Goal: Information Seeking & Learning: Learn about a topic

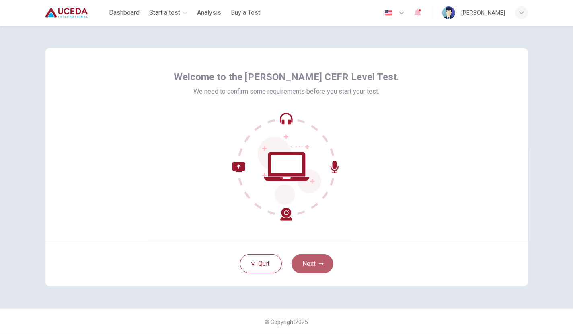
click at [312, 264] on button "Next" at bounding box center [312, 263] width 42 height 19
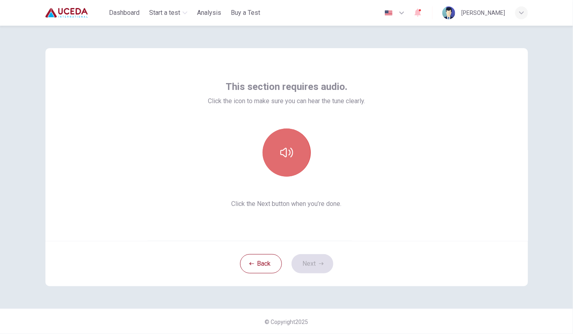
click at [281, 151] on icon "button" at bounding box center [286, 152] width 13 height 13
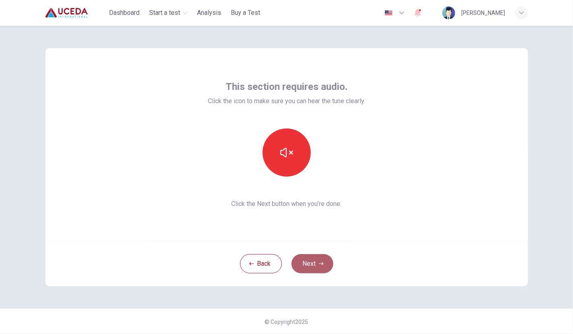
click at [312, 261] on button "Next" at bounding box center [312, 263] width 42 height 19
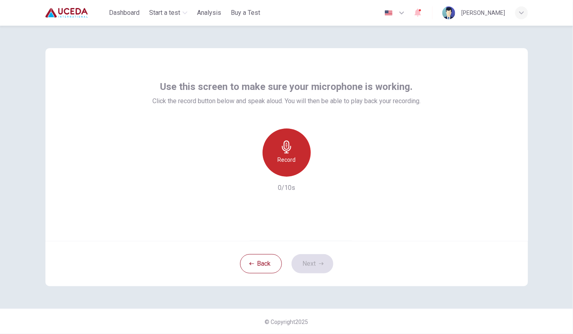
click at [285, 169] on div "Record" at bounding box center [286, 153] width 48 height 48
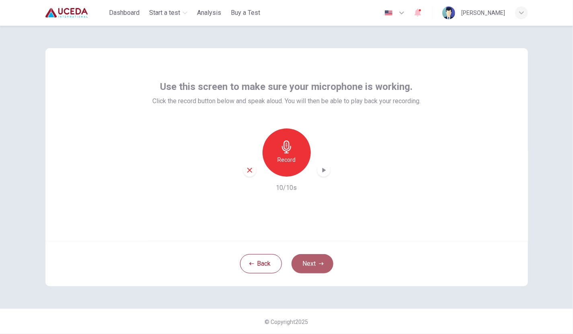
click at [309, 264] on button "Next" at bounding box center [312, 263] width 42 height 19
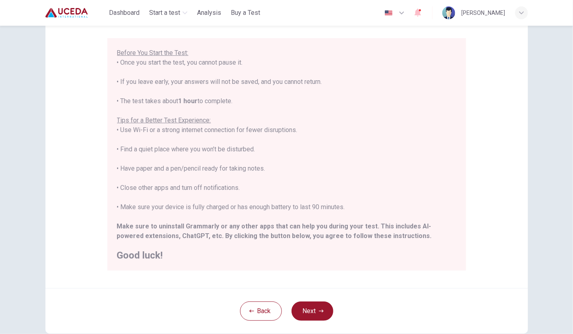
scroll to position [112, 0]
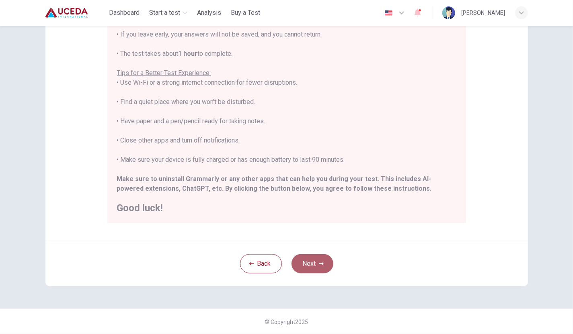
click at [314, 262] on button "Next" at bounding box center [312, 263] width 42 height 19
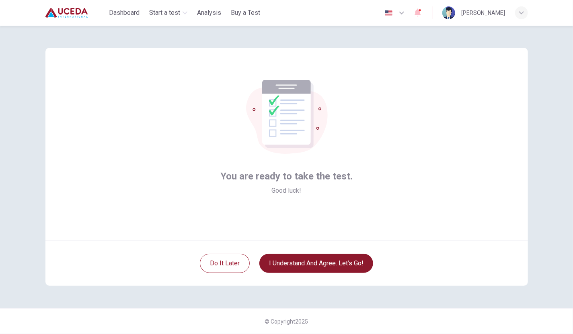
scroll to position [0, 0]
click at [312, 264] on button "I understand and agree. Let’s go!" at bounding box center [316, 263] width 114 height 19
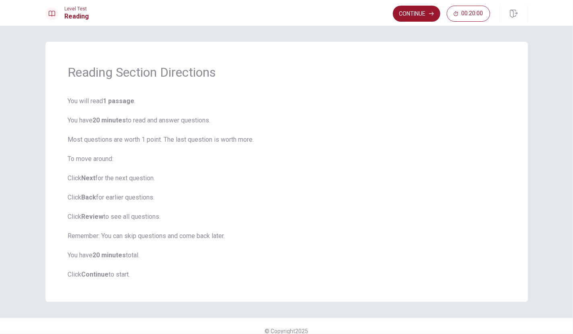
scroll to position [9, 0]
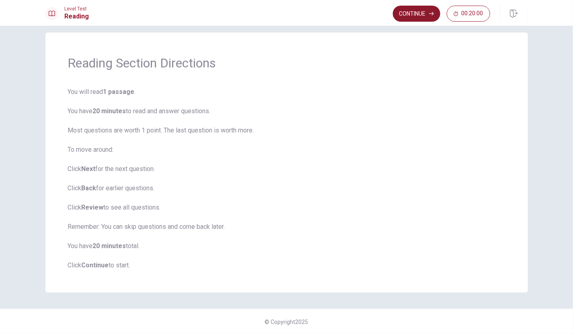
click at [409, 12] on button "Continue" at bounding box center [416, 14] width 47 height 16
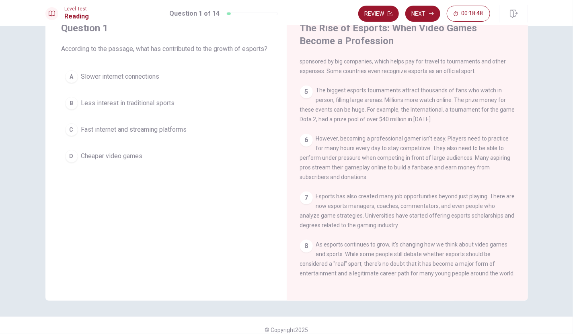
scroll to position [33, 0]
click at [402, 233] on div "1 Video games have been popular for many years, but recently, they've become mo…" at bounding box center [413, 172] width 226 height 231
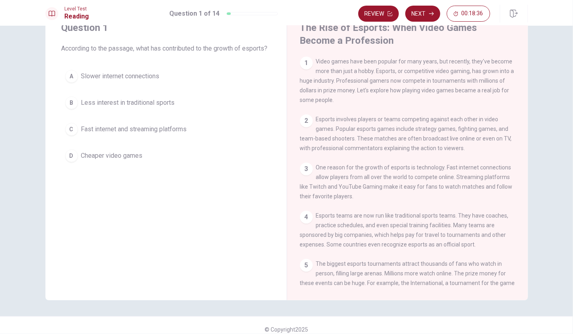
scroll to position [0, 0]
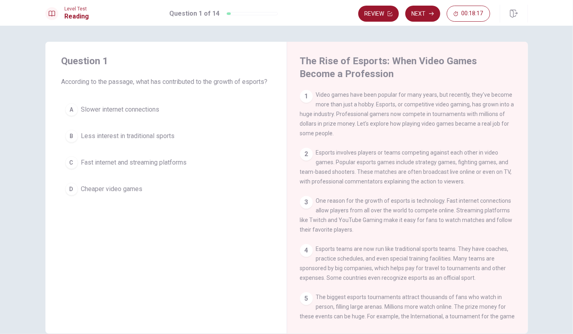
click at [128, 168] on span "Fast internet and streaming platforms" at bounding box center [134, 163] width 106 height 10
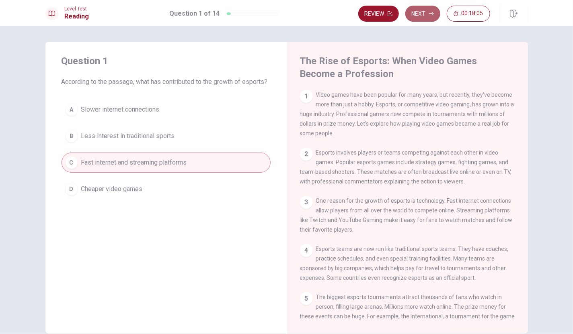
click at [422, 13] on button "Next" at bounding box center [422, 14] width 35 height 16
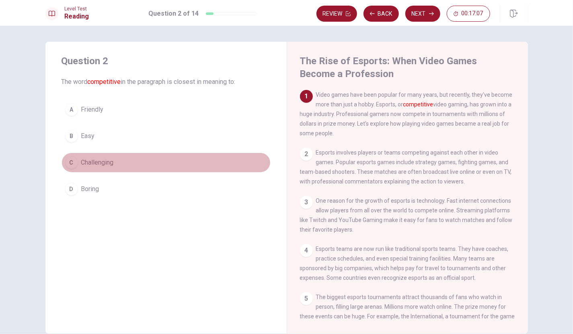
click at [107, 164] on span "Challenging" at bounding box center [97, 163] width 33 height 10
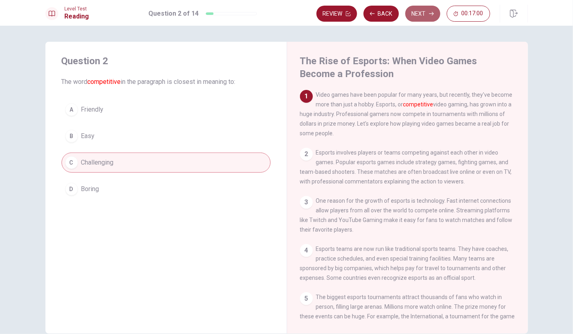
click at [426, 9] on button "Next" at bounding box center [422, 14] width 35 height 16
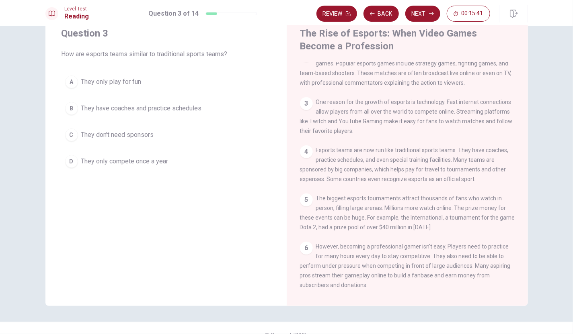
scroll to position [72, 0]
click at [165, 107] on span "They have coaches and practice schedules" at bounding box center [141, 109] width 121 height 10
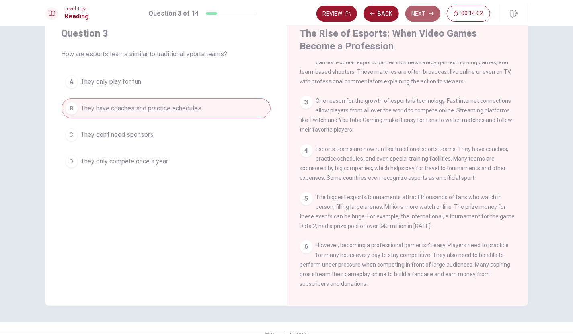
click at [431, 16] on icon "button" at bounding box center [431, 13] width 5 height 5
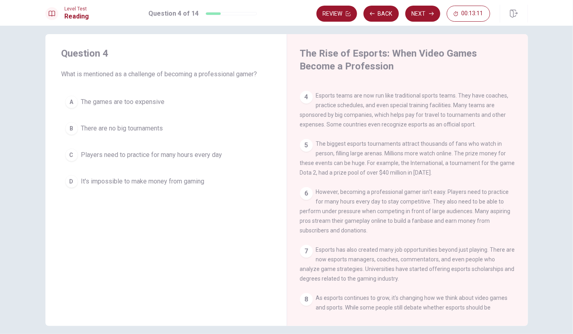
scroll to position [172, 0]
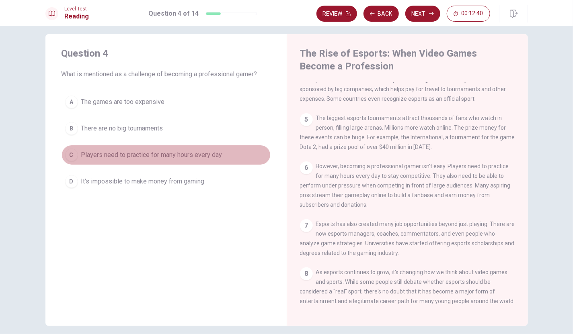
click at [207, 154] on span "Players need to practice for many hours every day" at bounding box center [151, 155] width 141 height 10
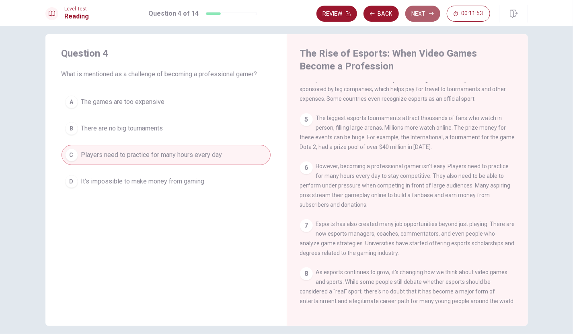
click at [425, 14] on button "Next" at bounding box center [422, 14] width 35 height 16
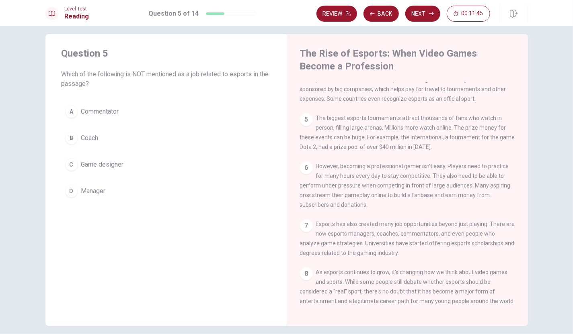
drag, startPoint x: 217, startPoint y: 90, endPoint x: 217, endPoint y: 155, distance: 64.7
click at [217, 155] on div "Question 5 Which of the following is NOT mentioned as a job related to esports …" at bounding box center [165, 124] width 241 height 180
click at [112, 161] on span "Game designer" at bounding box center [102, 165] width 43 height 10
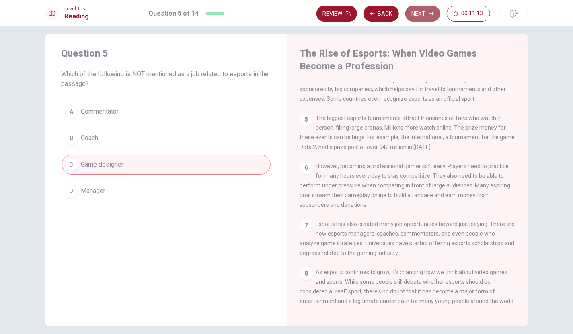
click at [420, 15] on button "Next" at bounding box center [422, 14] width 35 height 16
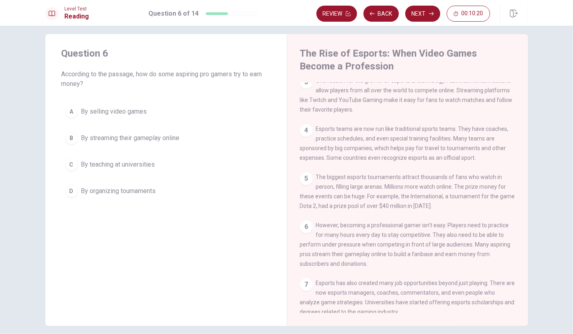
scroll to position [112, 0]
click at [379, 180] on span "The biggest esports tournaments attract thousands of fans who watch in person, …" at bounding box center [407, 192] width 215 height 35
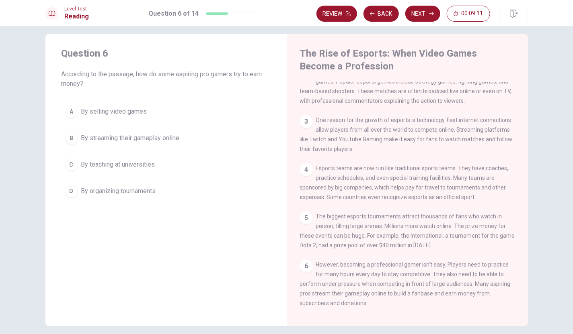
scroll to position [78, 0]
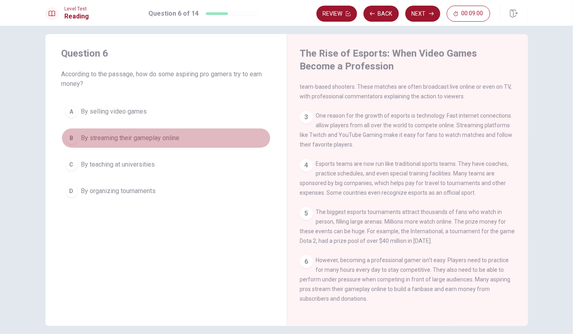
click at [164, 141] on span "By streaming their gameplay online" at bounding box center [130, 138] width 98 height 10
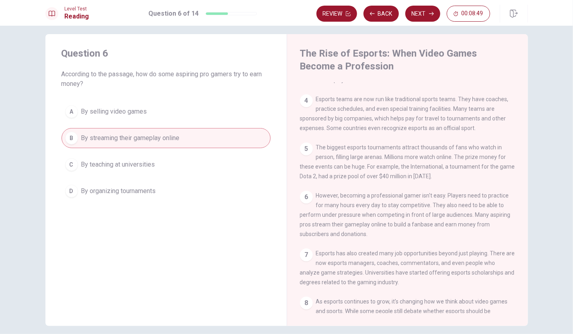
scroll to position [143, 0]
click at [427, 8] on button "Next" at bounding box center [422, 14] width 35 height 16
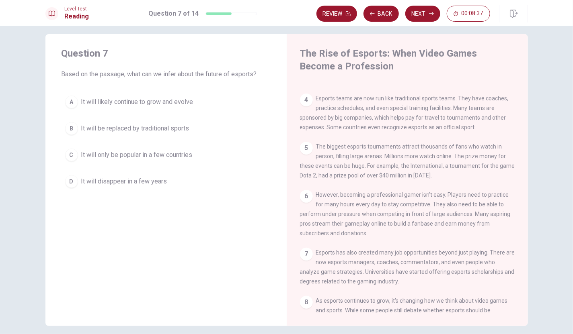
scroll to position [182, 0]
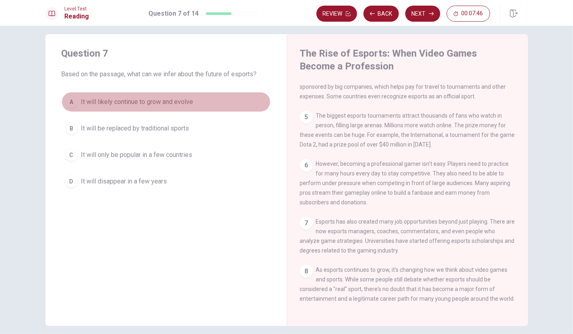
click at [134, 102] on span "It will likely continue to grow and evolve" at bounding box center [137, 102] width 112 height 10
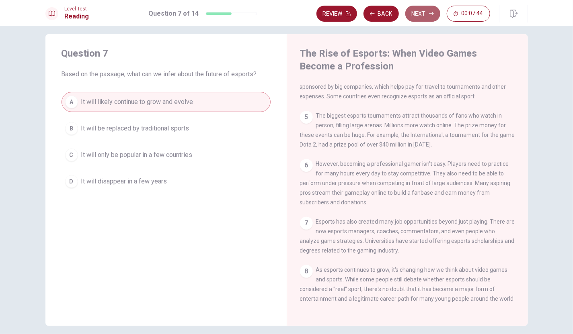
click at [427, 15] on button "Next" at bounding box center [422, 14] width 35 height 16
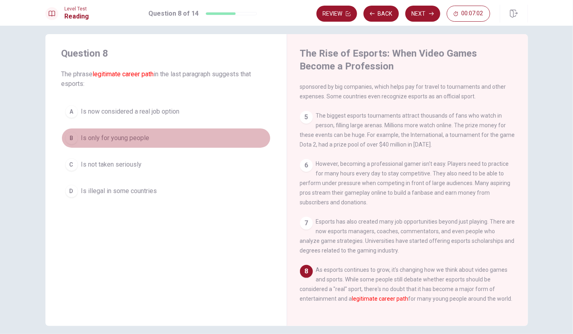
click at [128, 136] on span "Is only for young people" at bounding box center [115, 138] width 68 height 10
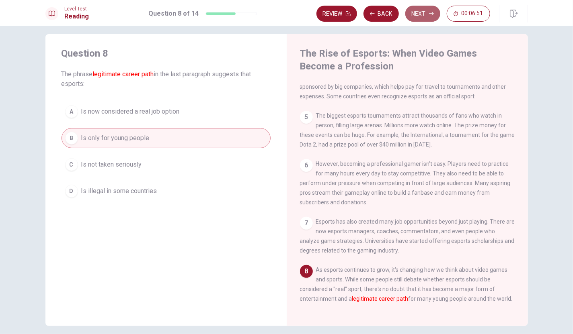
click at [418, 16] on button "Next" at bounding box center [422, 14] width 35 height 16
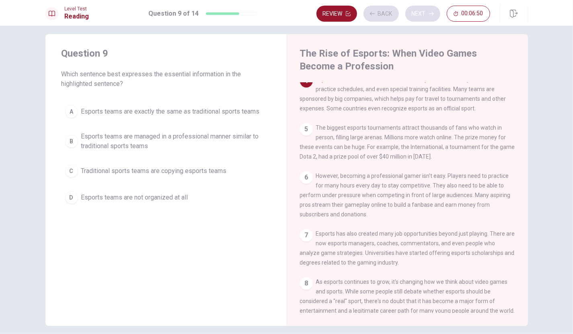
scroll to position [158, 0]
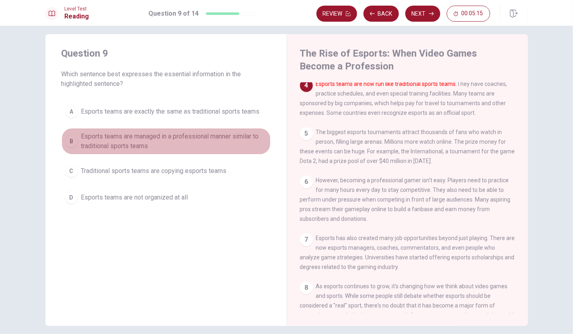
click at [190, 133] on span "Esports teams are managed in a professional manner similar to traditional sport…" at bounding box center [174, 141] width 186 height 19
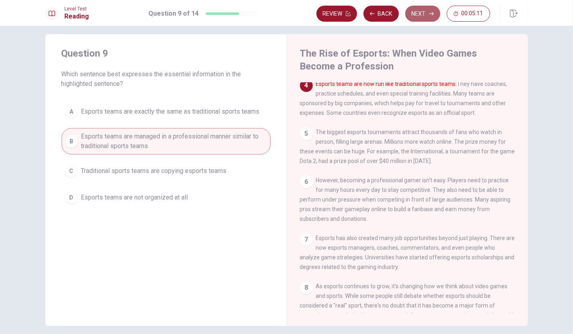
click at [416, 17] on button "Next" at bounding box center [422, 14] width 35 height 16
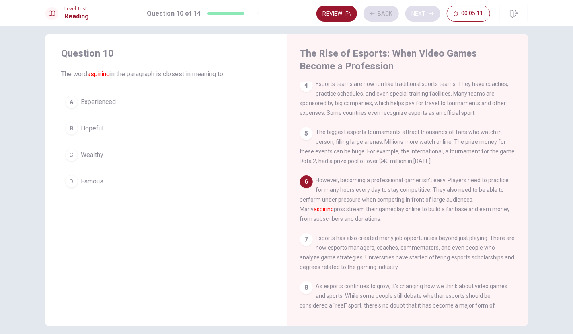
scroll to position [155, 0]
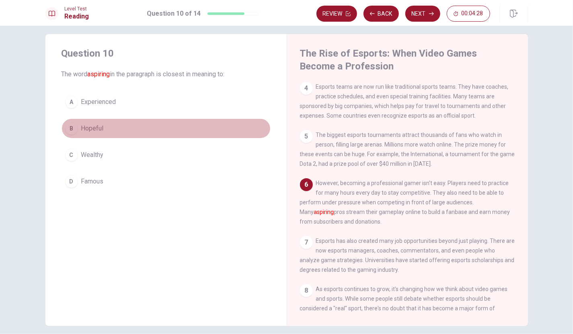
click at [100, 129] on span "Hopeful" at bounding box center [92, 129] width 23 height 10
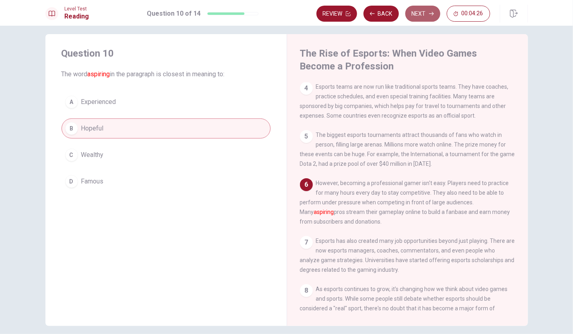
click at [428, 11] on button "Next" at bounding box center [422, 14] width 35 height 16
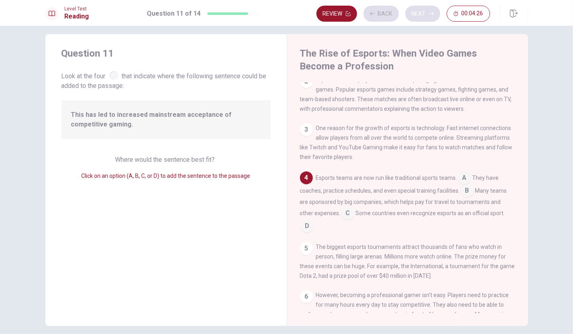
scroll to position [68, 0]
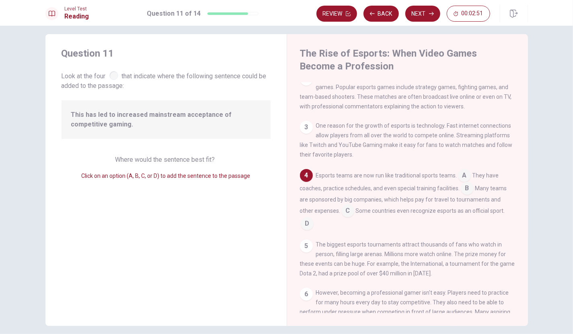
click at [346, 214] on input at bounding box center [347, 211] width 13 height 13
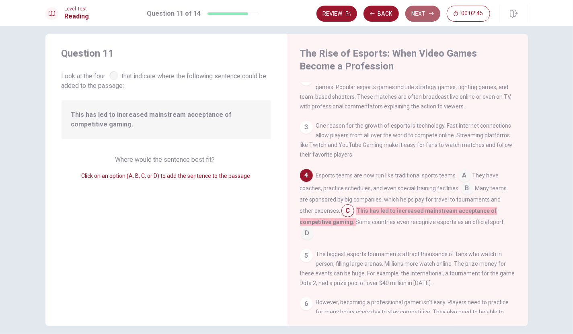
click at [414, 12] on button "Next" at bounding box center [422, 14] width 35 height 16
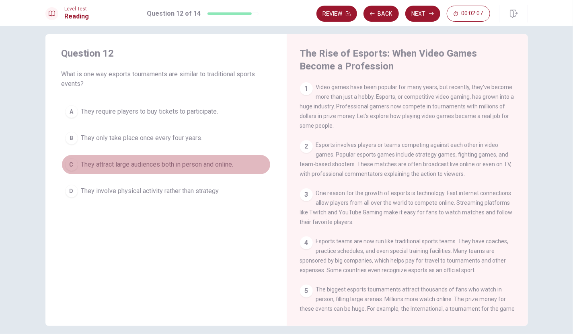
click at [129, 160] on span "They attract large audiences both in person and online." at bounding box center [157, 165] width 152 height 10
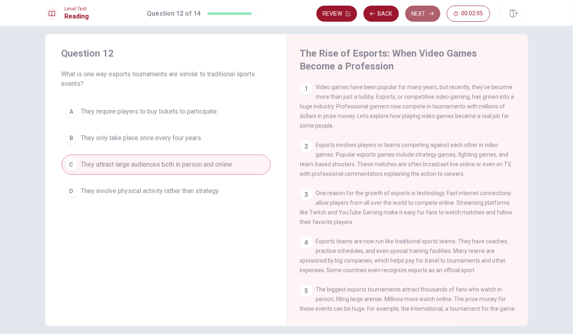
click at [424, 19] on button "Next" at bounding box center [422, 14] width 35 height 16
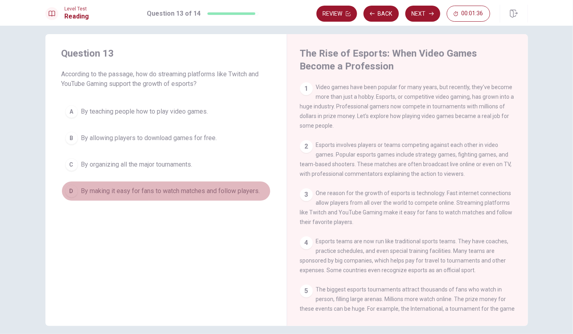
click at [113, 188] on span "By making it easy for fans to watch matches and follow players." at bounding box center [170, 192] width 179 height 10
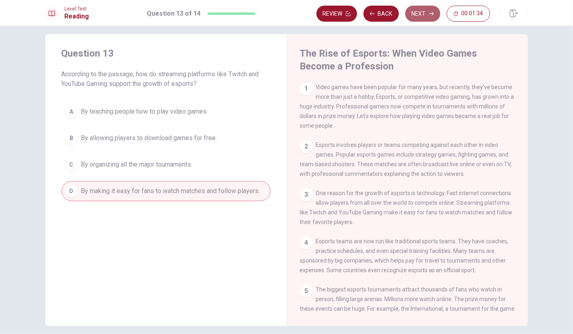
click at [421, 19] on button "Next" at bounding box center [422, 14] width 35 height 16
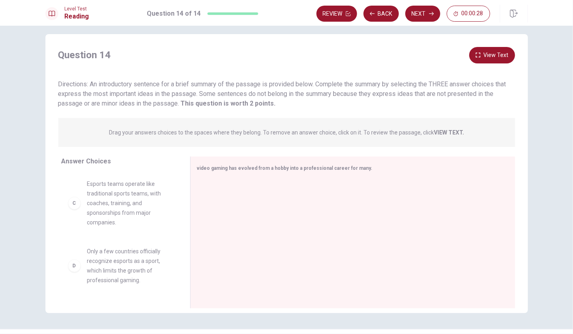
scroll to position [117, 0]
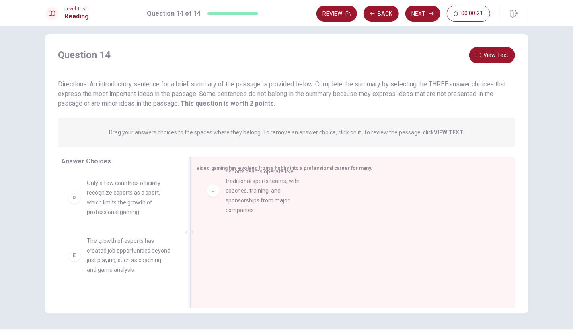
drag, startPoint x: 112, startPoint y: 220, endPoint x: 257, endPoint y: 199, distance: 146.2
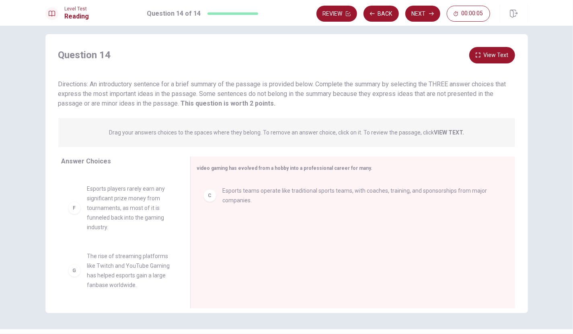
scroll to position [236, 0]
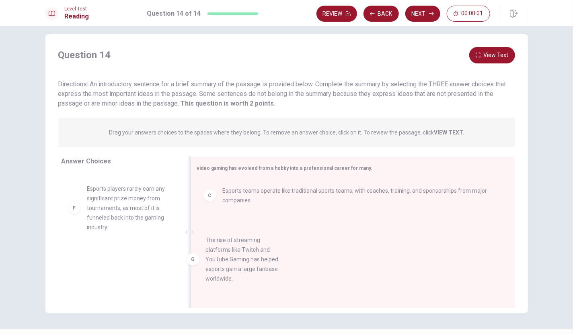
drag, startPoint x: 116, startPoint y: 285, endPoint x: 239, endPoint y: 269, distance: 124.0
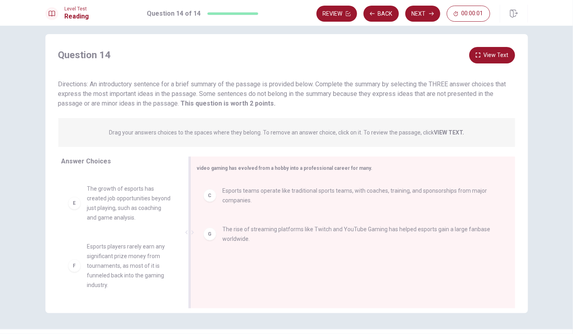
scroll to position [178, 0]
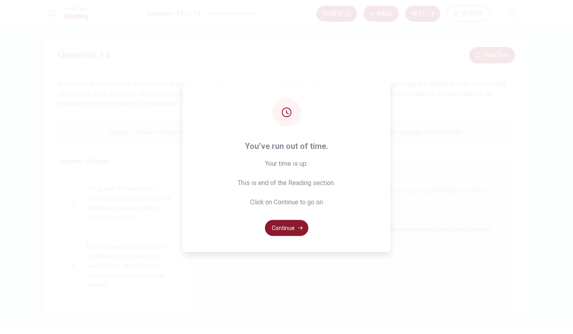
click at [286, 228] on button "Continue" at bounding box center [286, 228] width 43 height 16
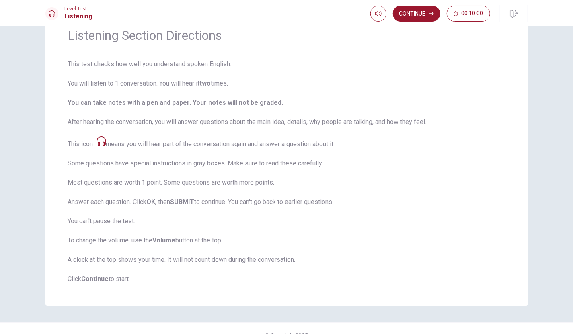
scroll to position [40, 0]
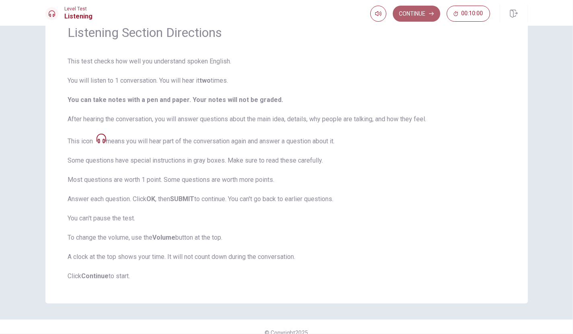
click at [416, 12] on button "Continue" at bounding box center [416, 14] width 47 height 16
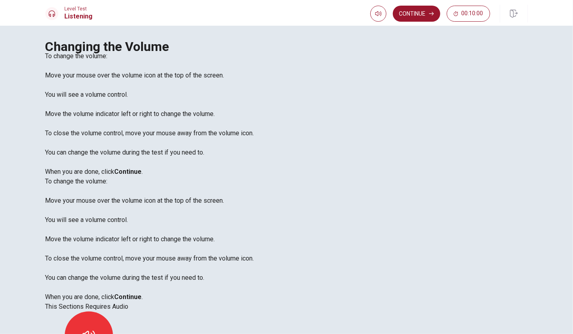
drag, startPoint x: 412, startPoint y: 183, endPoint x: 425, endPoint y: 123, distance: 62.2
click at [95, 330] on icon "button" at bounding box center [88, 336] width 13 height 13
click at [419, 16] on button "Continue" at bounding box center [416, 14] width 47 height 16
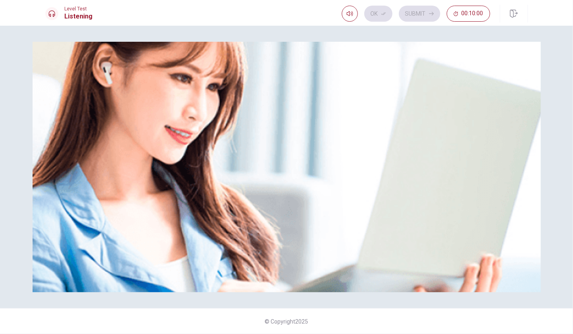
click at [262, 61] on div at bounding box center [286, 61] width 482 height 0
click at [348, 273] on img at bounding box center [287, 167] width 508 height 251
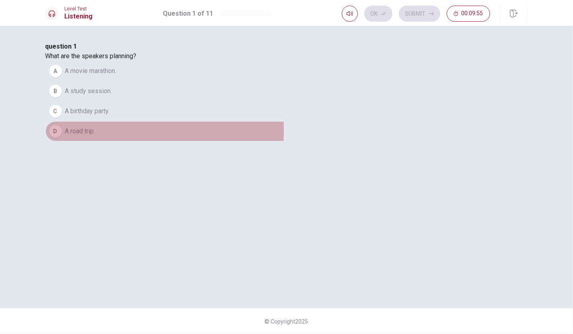
click at [95, 136] on span "A road trip." at bounding box center [80, 132] width 30 height 10
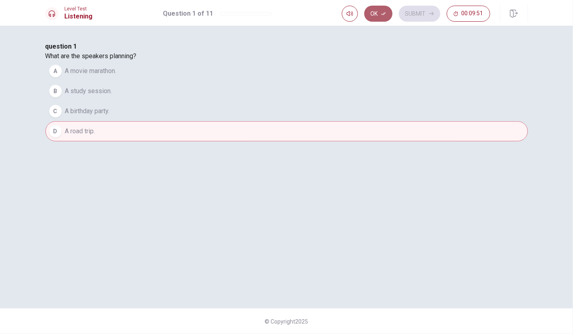
click at [382, 16] on icon "button" at bounding box center [383, 13] width 5 height 5
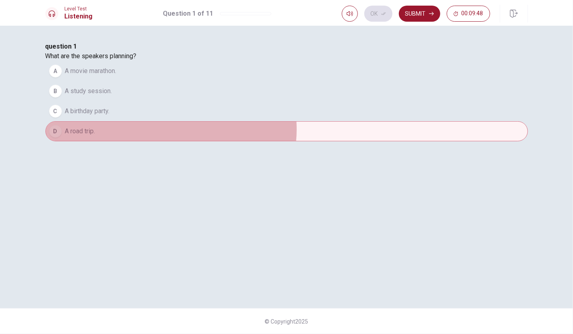
click at [291, 141] on button "D A road trip." at bounding box center [286, 131] width 482 height 20
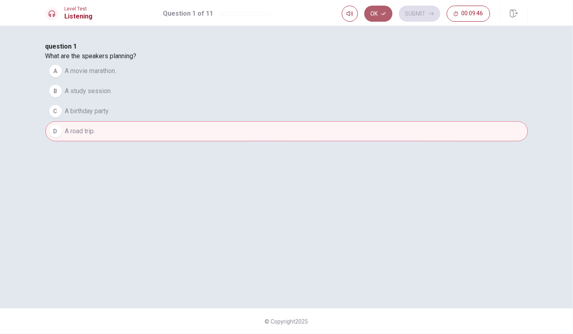
click at [375, 16] on button "Ok" at bounding box center [378, 14] width 28 height 16
click at [423, 13] on button "Submit" at bounding box center [419, 14] width 41 height 16
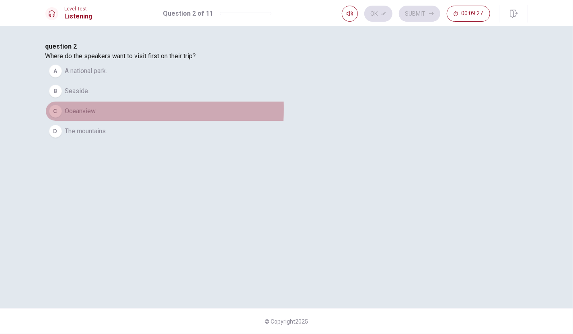
click at [97, 116] on span "Oceanview." at bounding box center [81, 112] width 32 height 10
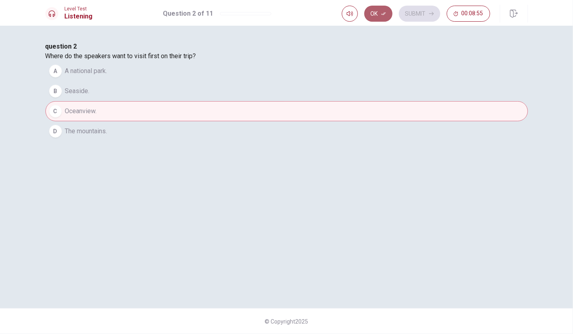
click at [385, 11] on icon "button" at bounding box center [383, 13] width 5 height 5
click at [414, 16] on button "Submit" at bounding box center [419, 14] width 41 height 16
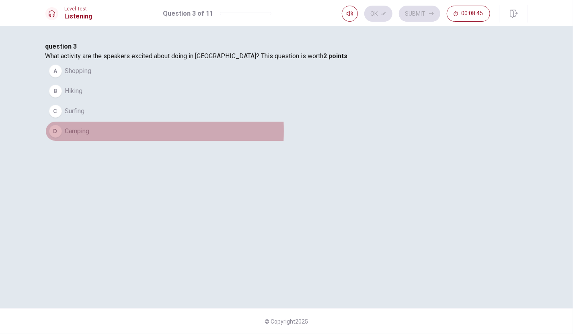
click at [91, 136] on span "Camping." at bounding box center [78, 132] width 26 height 10
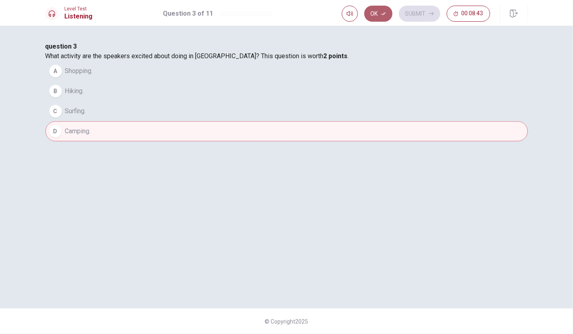
click at [377, 14] on button "Ok" at bounding box center [378, 14] width 28 height 16
click at [424, 11] on button "Submit" at bounding box center [419, 14] width 41 height 16
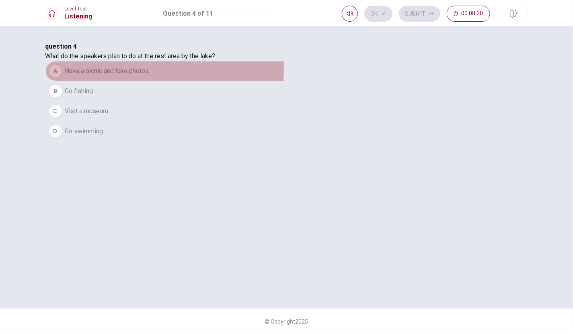
click at [150, 76] on span "Have a picnic and take photos." at bounding box center [107, 71] width 85 height 10
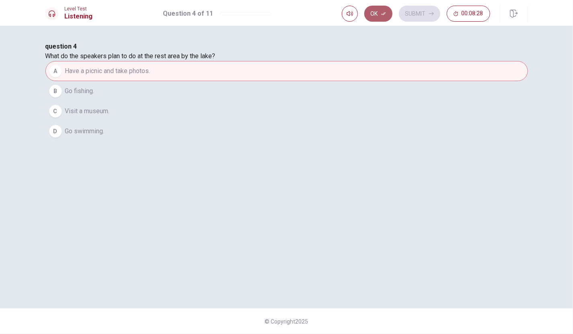
click at [382, 16] on icon "button" at bounding box center [383, 13] width 5 height 5
click at [428, 7] on button "Submit" at bounding box center [419, 14] width 41 height 16
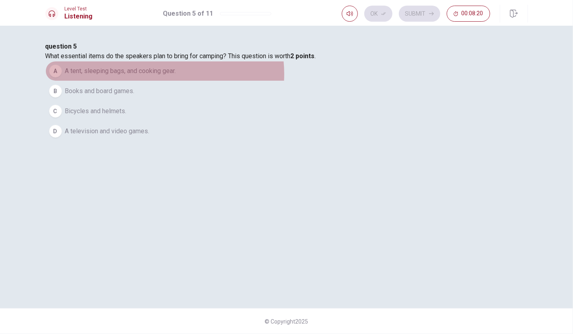
click at [176, 76] on span "A tent, sleeping bags, and cooking gear." at bounding box center [120, 71] width 111 height 10
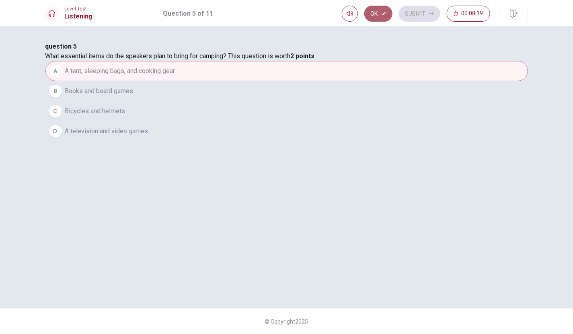
click at [386, 12] on icon "button" at bounding box center [383, 13] width 5 height 5
click at [420, 12] on button "Submit" at bounding box center [419, 14] width 41 height 16
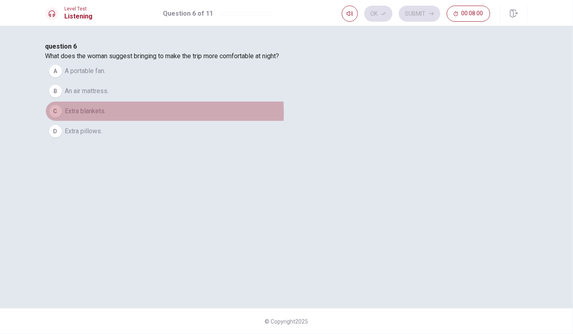
click at [106, 116] on span "Extra blankets." at bounding box center [85, 112] width 41 height 10
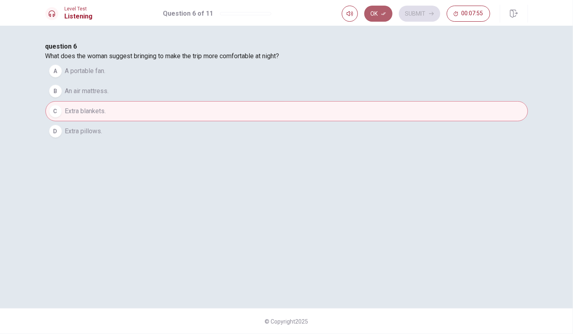
click at [383, 13] on icon "button" at bounding box center [383, 13] width 5 height 5
click at [418, 15] on button "Submit" at bounding box center [419, 14] width 41 height 16
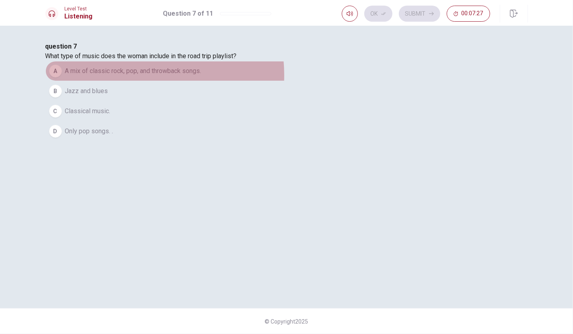
click at [201, 76] on span "A mix of classic rock, pop, and throwback songs." at bounding box center [133, 71] width 136 height 10
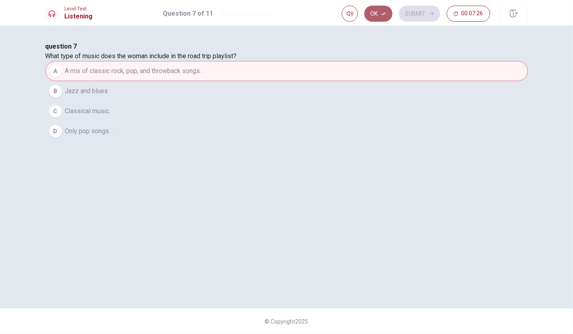
click at [375, 16] on button "Ok" at bounding box center [378, 14] width 28 height 16
click at [420, 10] on button "Submit" at bounding box center [419, 14] width 41 height 16
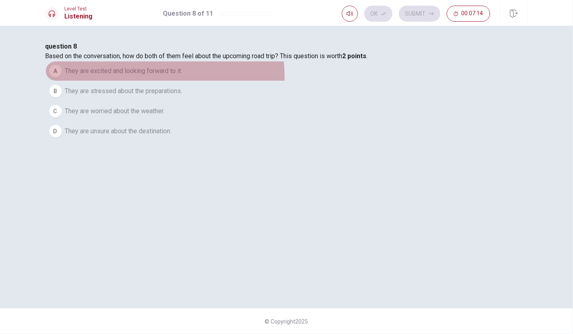
click at [269, 81] on button "A They are excited and looking forward to it." at bounding box center [286, 71] width 482 height 20
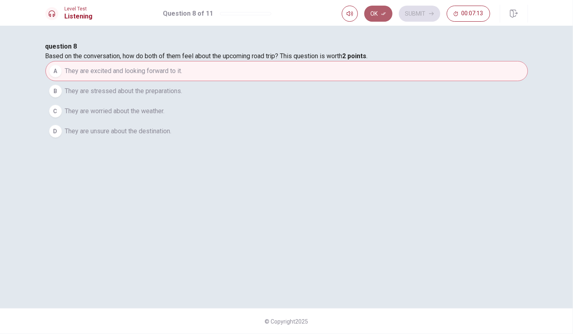
click at [371, 19] on button "Ok" at bounding box center [378, 14] width 28 height 16
click at [418, 11] on button "Submit" at bounding box center [419, 14] width 41 height 16
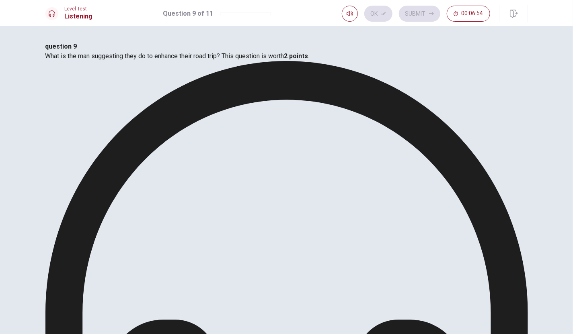
click at [374, 16] on button "Ok" at bounding box center [378, 14] width 28 height 16
click at [415, 16] on button "Submit" at bounding box center [419, 14] width 41 height 16
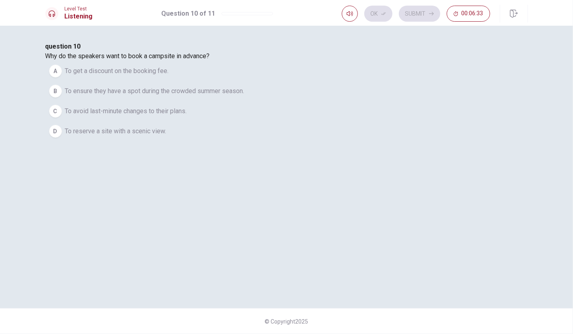
click at [244, 96] on span "To ensure they have a spot during the crowded summer season." at bounding box center [154, 91] width 179 height 10
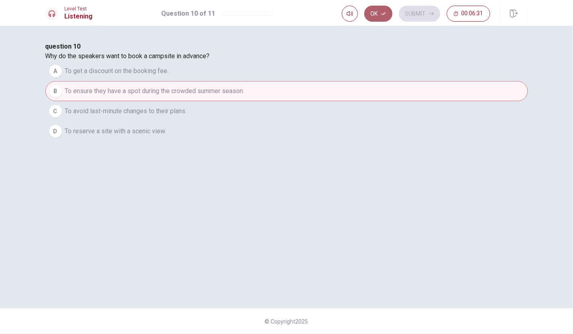
click at [379, 18] on button "Ok" at bounding box center [378, 14] width 28 height 16
click at [420, 13] on button "Submit" at bounding box center [419, 14] width 41 height 16
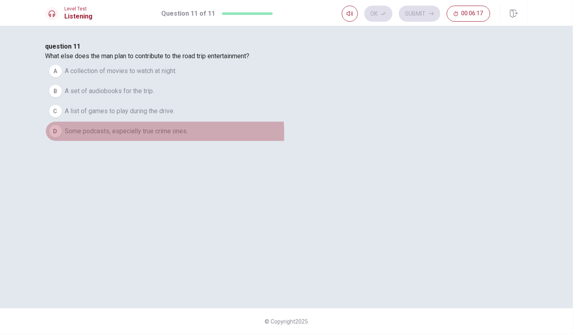
click at [188, 136] on span "Some podcasts, especially true crime ones." at bounding box center [126, 132] width 123 height 10
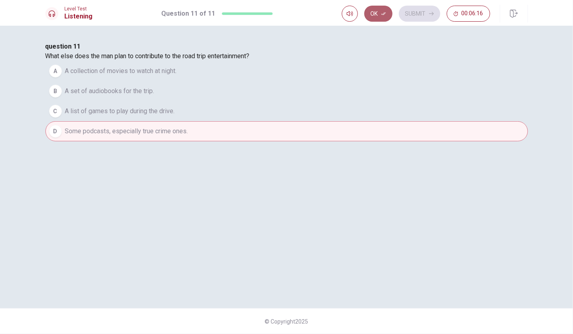
click at [376, 17] on button "Ok" at bounding box center [378, 14] width 28 height 16
click at [419, 11] on button "Submit" at bounding box center [419, 14] width 41 height 16
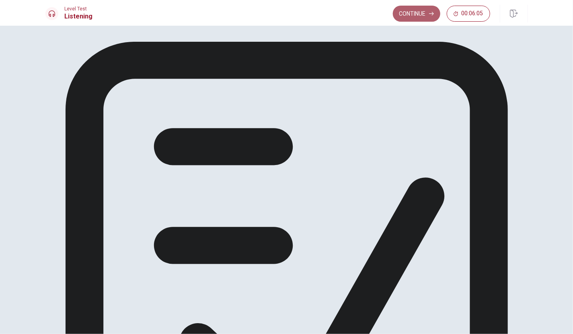
click at [413, 15] on button "Continue" at bounding box center [416, 14] width 47 height 16
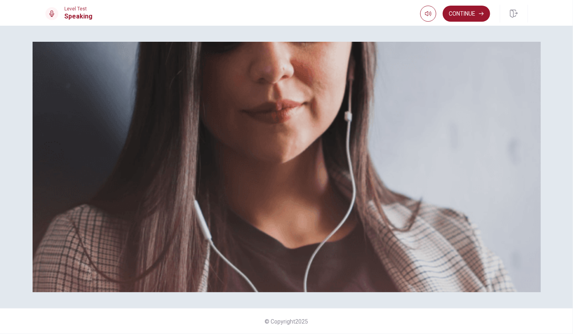
scroll to position [37, 0]
click at [461, 14] on button "Continue" at bounding box center [466, 14] width 47 height 16
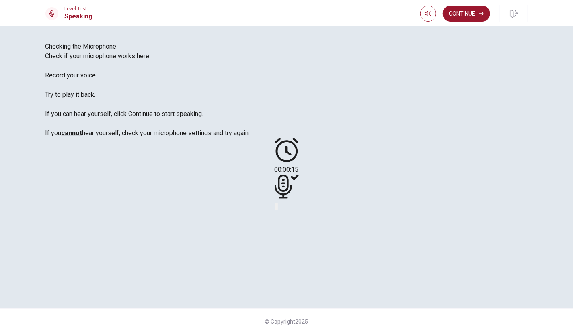
click at [299, 190] on div at bounding box center [287, 188] width 24 height 27
click at [277, 209] on icon "Play Audio" at bounding box center [277, 209] width 0 height 0
click at [469, 17] on button "Continue" at bounding box center [466, 14] width 47 height 16
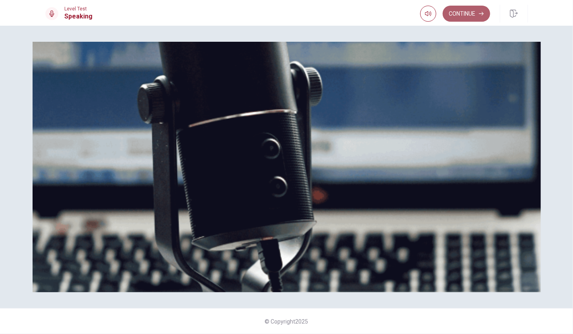
click at [456, 16] on button "Continue" at bounding box center [466, 14] width 47 height 16
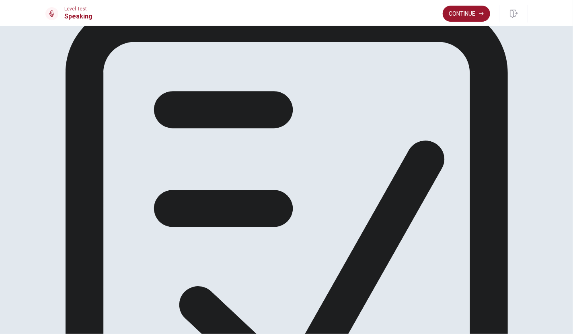
scroll to position [0, 0]
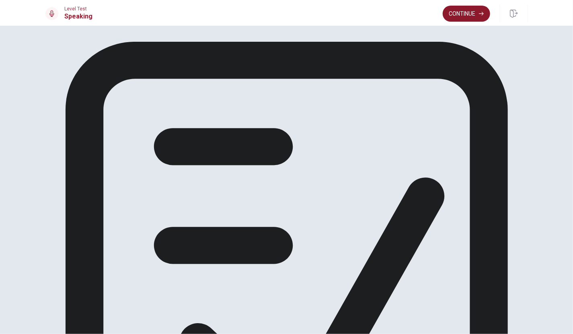
click at [470, 13] on button "Continue" at bounding box center [466, 14] width 47 height 16
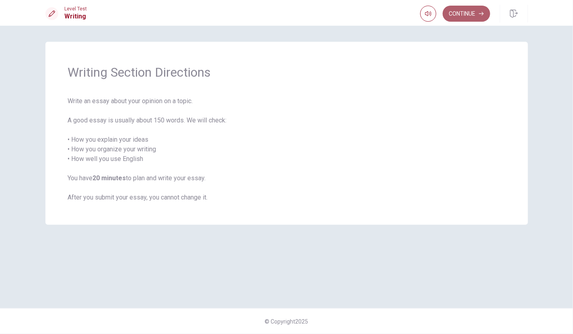
click at [462, 14] on button "Continue" at bounding box center [466, 14] width 47 height 16
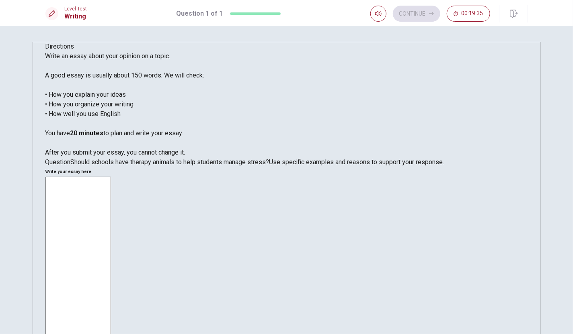
click at [111, 177] on textarea at bounding box center [78, 288] width 66 height 222
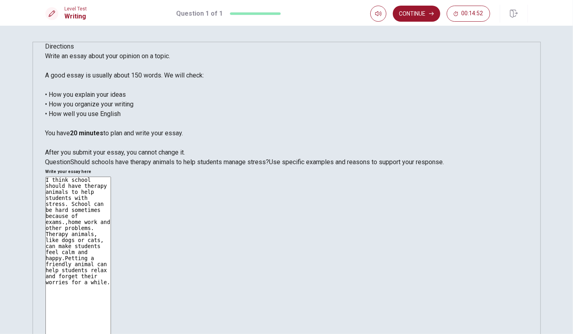
click at [111, 177] on textarea "I think school should have therapy animals to help students with stress. School…" at bounding box center [78, 288] width 66 height 222
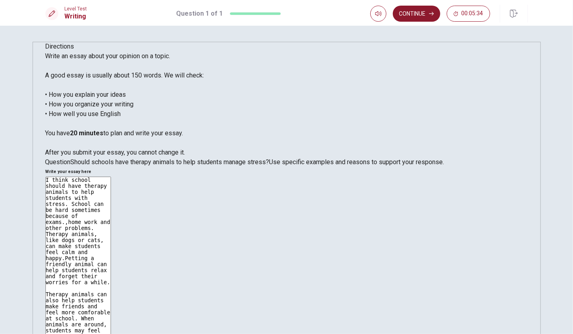
type textarea "I think school should have therapy animals to help students with stress. School…"
click at [418, 15] on button "Continue" at bounding box center [416, 14] width 47 height 16
click at [204, 239] on input "You must click this to continue" at bounding box center [286, 167] width 573 height 334
click at [421, 11] on button "Continue" at bounding box center [416, 14] width 47 height 16
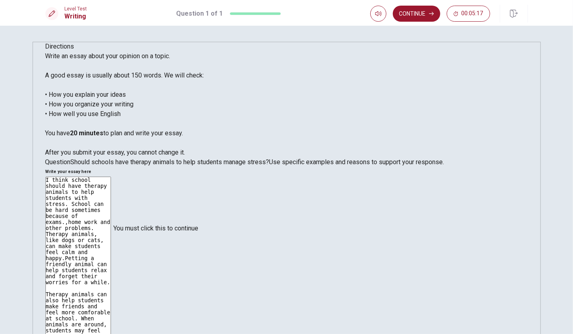
click at [206, 236] on input "You must click this to continue" at bounding box center [286, 167] width 573 height 334
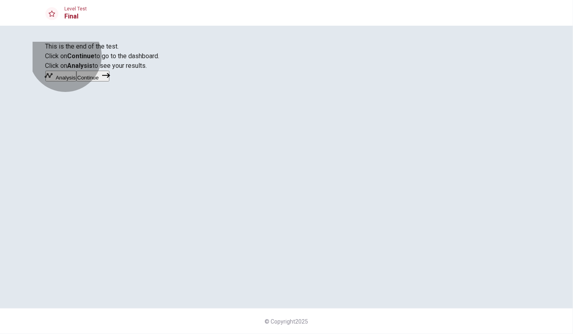
click at [109, 82] on button "Continue" at bounding box center [92, 76] width 33 height 11
